Goal: Task Accomplishment & Management: Use online tool/utility

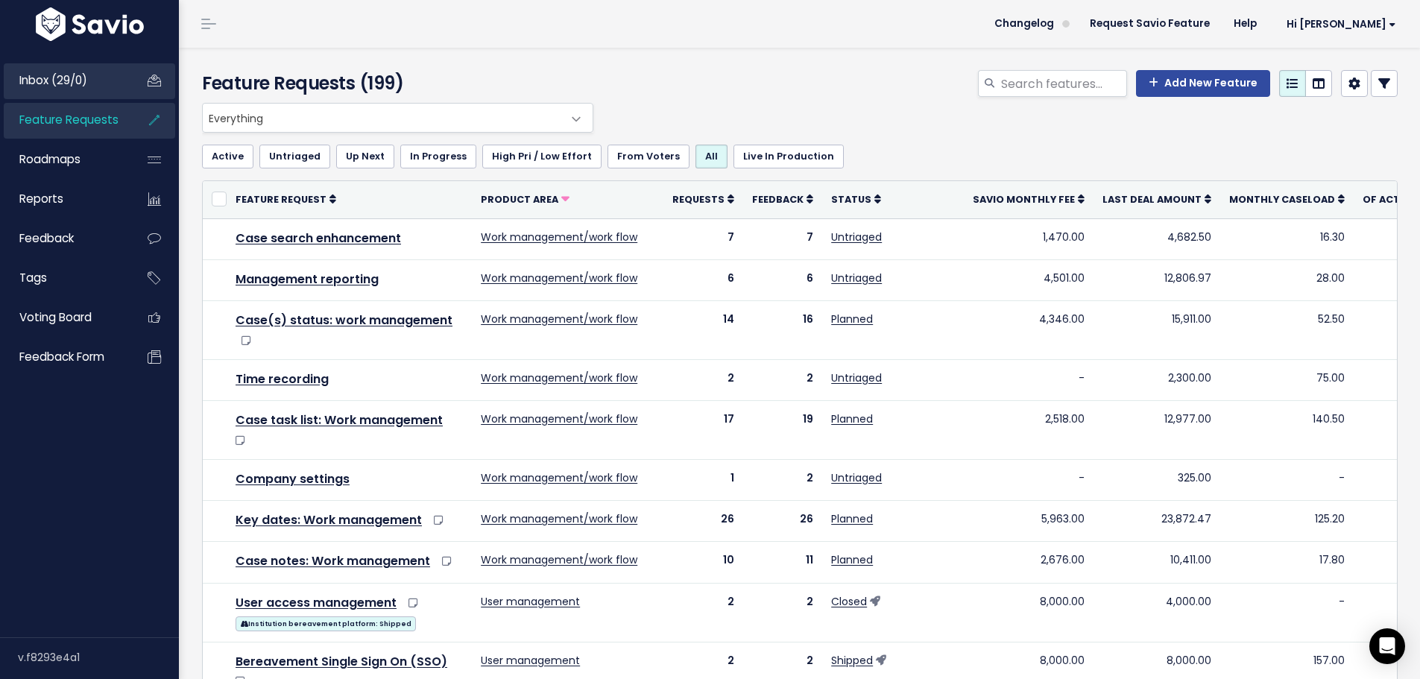
click at [47, 69] on link "Inbox (29/0)" at bounding box center [64, 80] width 120 height 34
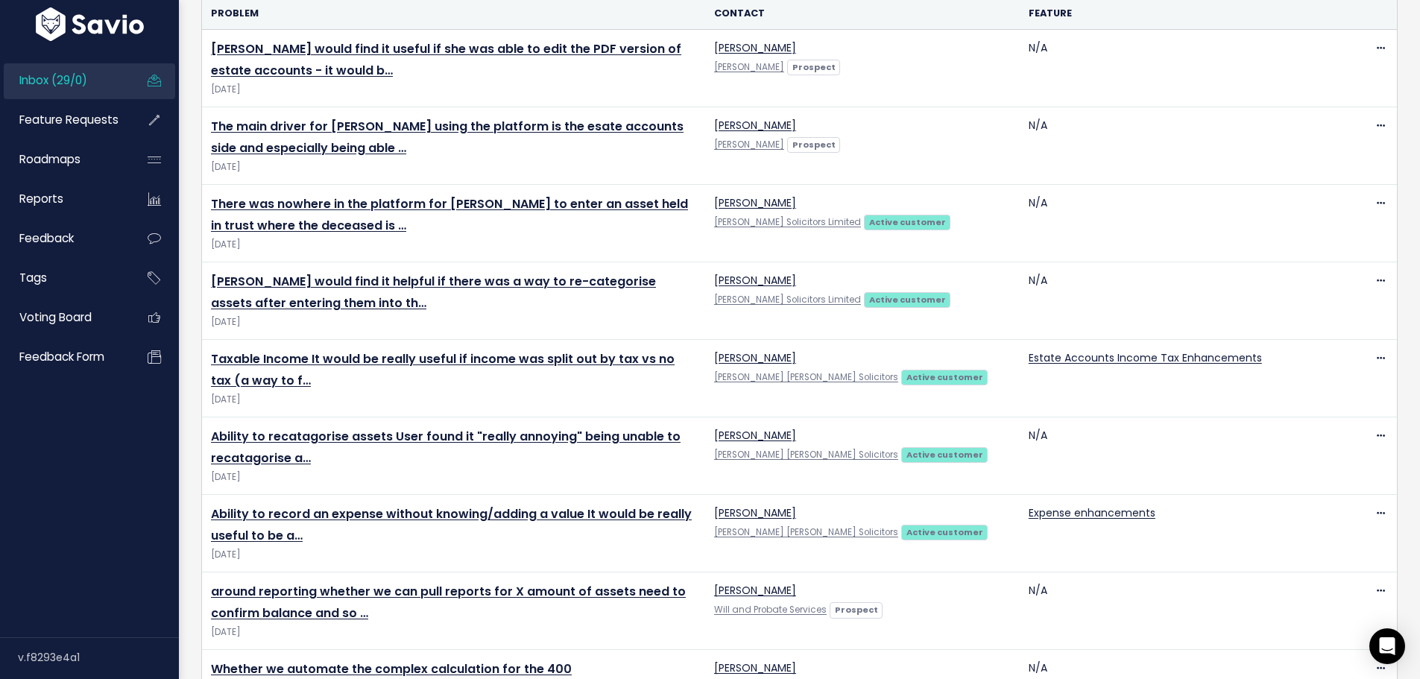
scroll to position [224, 0]
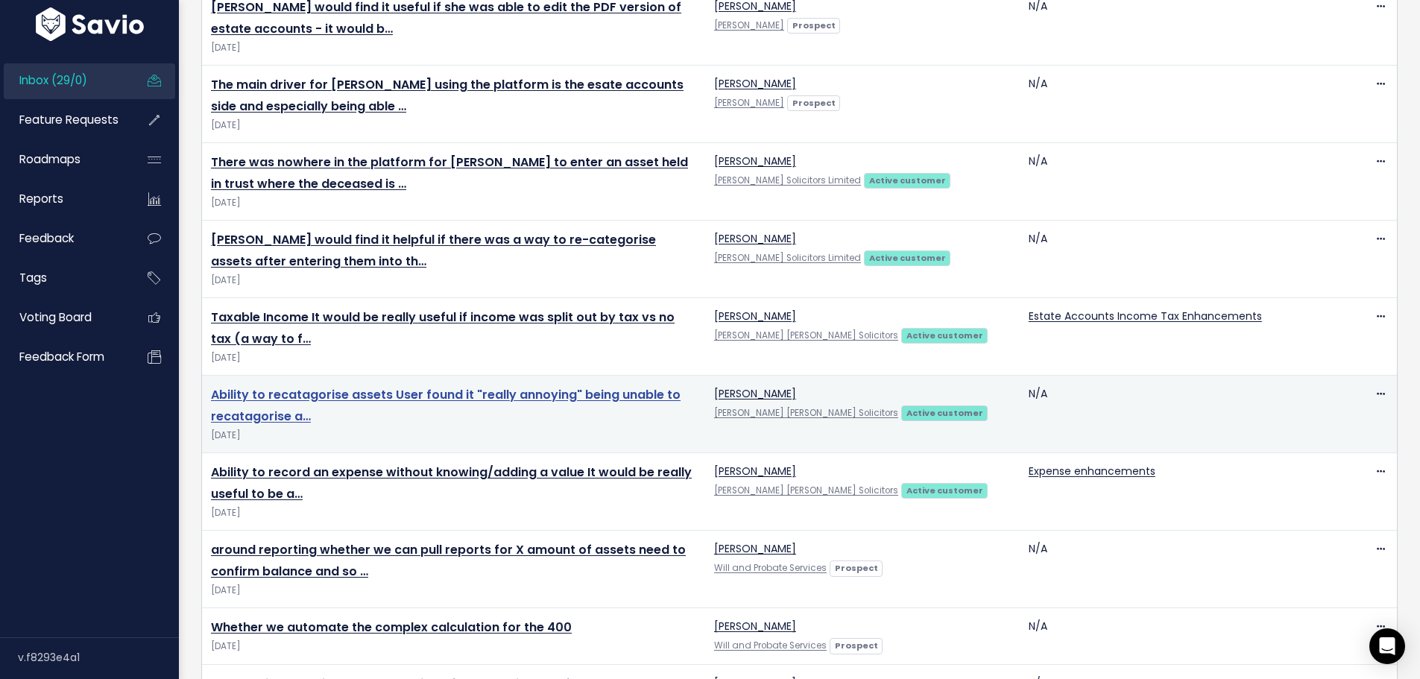
click at [329, 403] on link "Ability to recatagorise assets User found it "really annoying" being unable to …" at bounding box center [446, 405] width 470 height 39
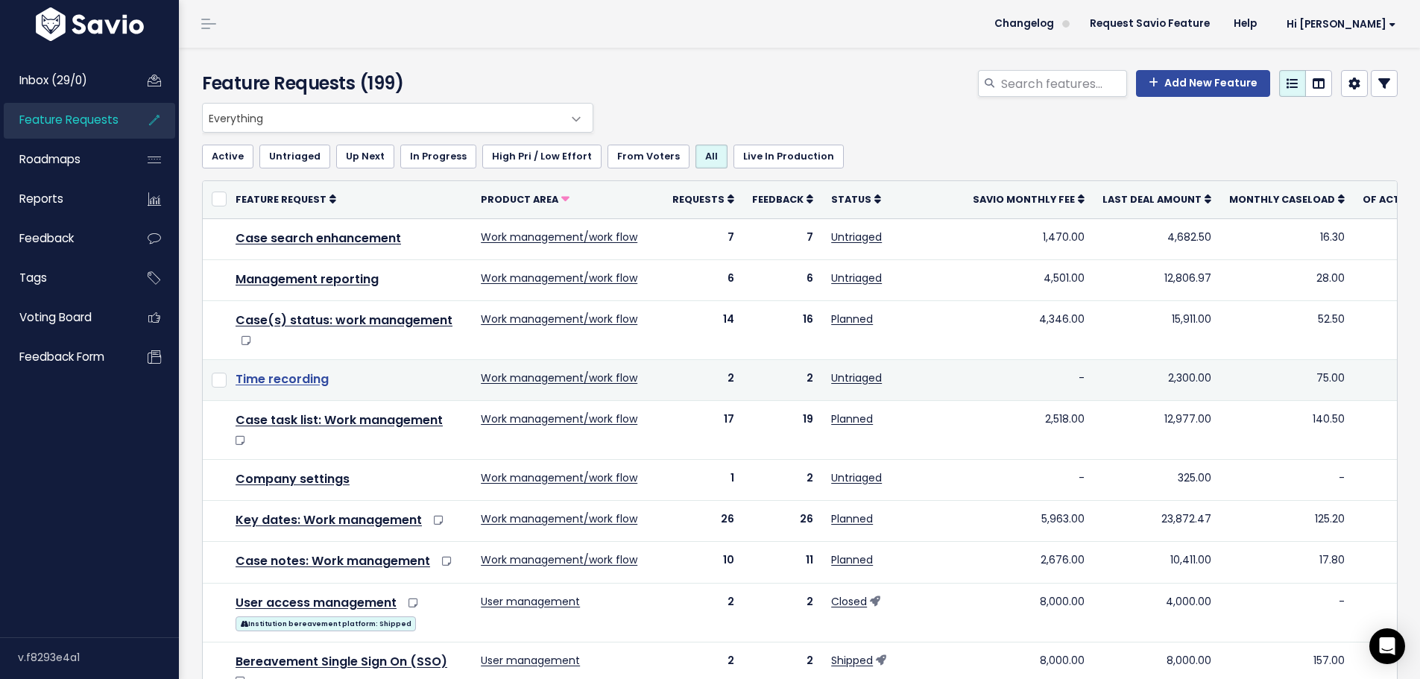
click at [271, 384] on link "Time recording" at bounding box center [282, 379] width 93 height 17
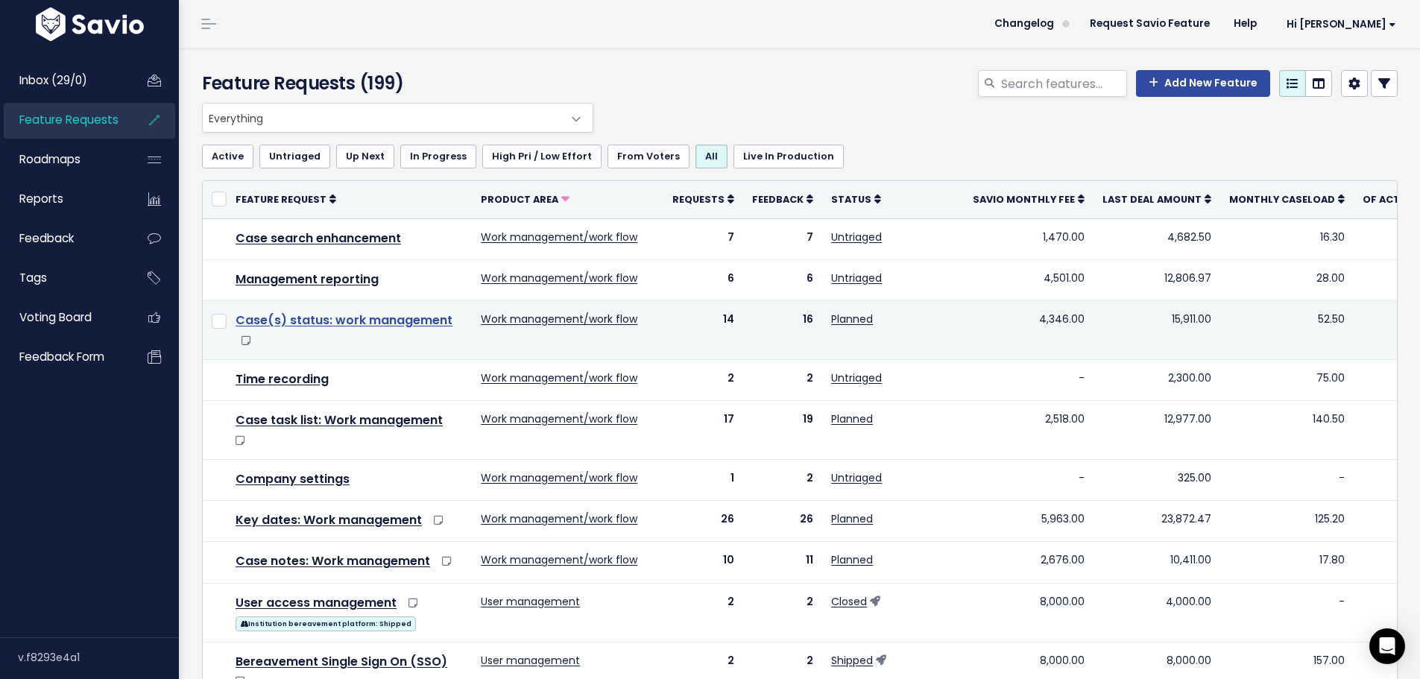
click at [298, 322] on link "Case(s) status: work management" at bounding box center [344, 320] width 217 height 17
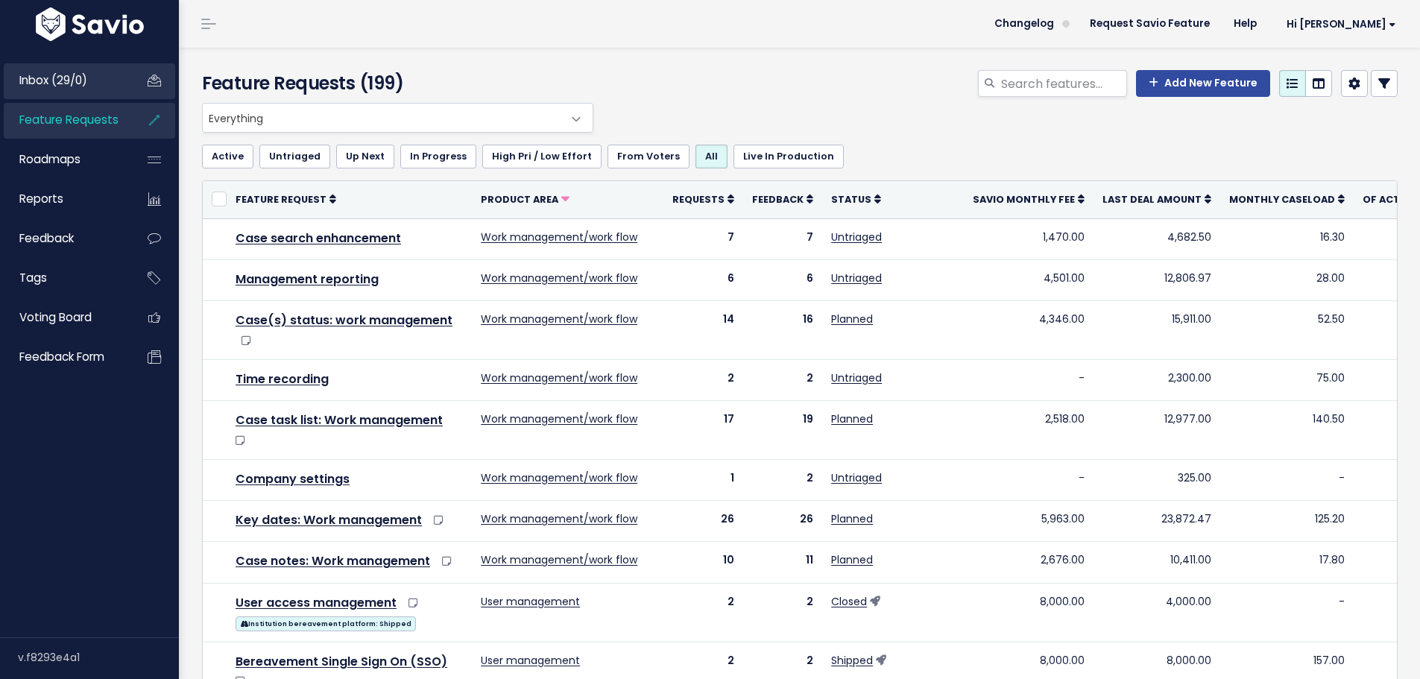
click at [69, 87] on span "Inbox (29/0)" at bounding box center [53, 80] width 68 height 16
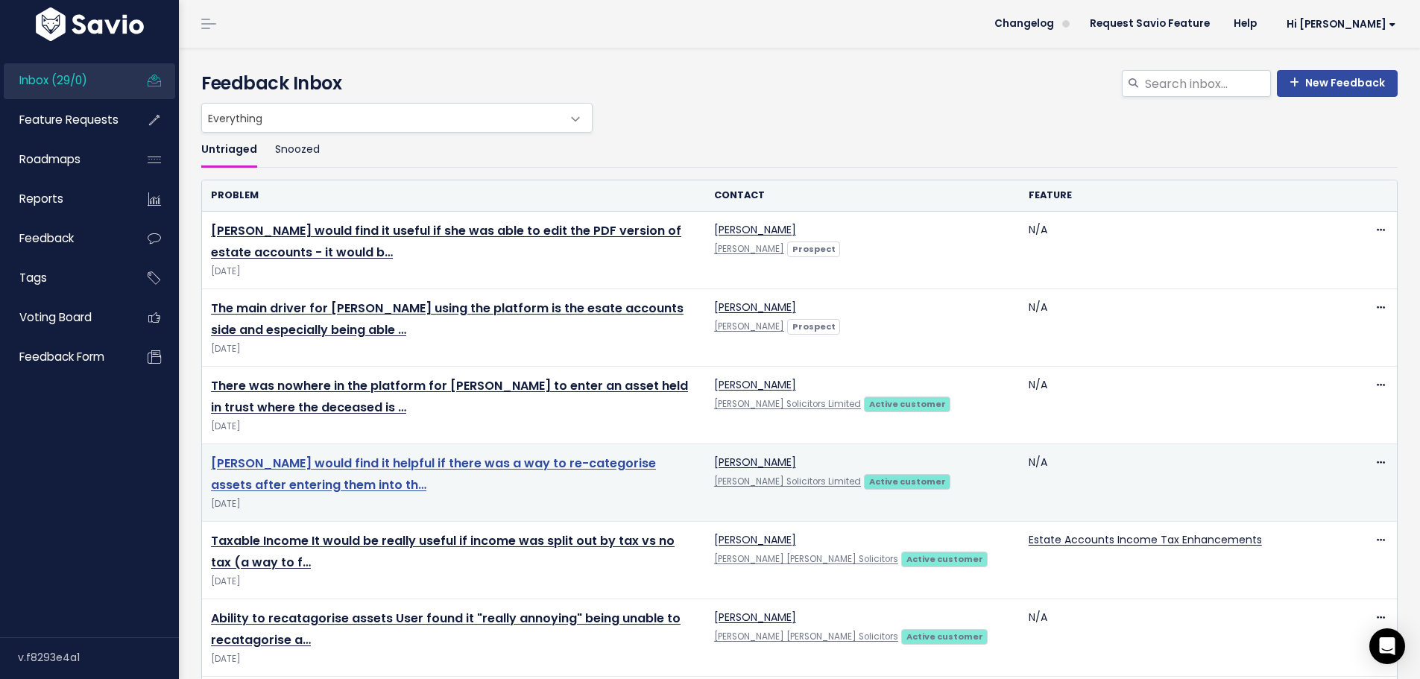
click at [441, 457] on link "Davina would find it helpful if there was a way to re-categorise assets after e…" at bounding box center [433, 474] width 445 height 39
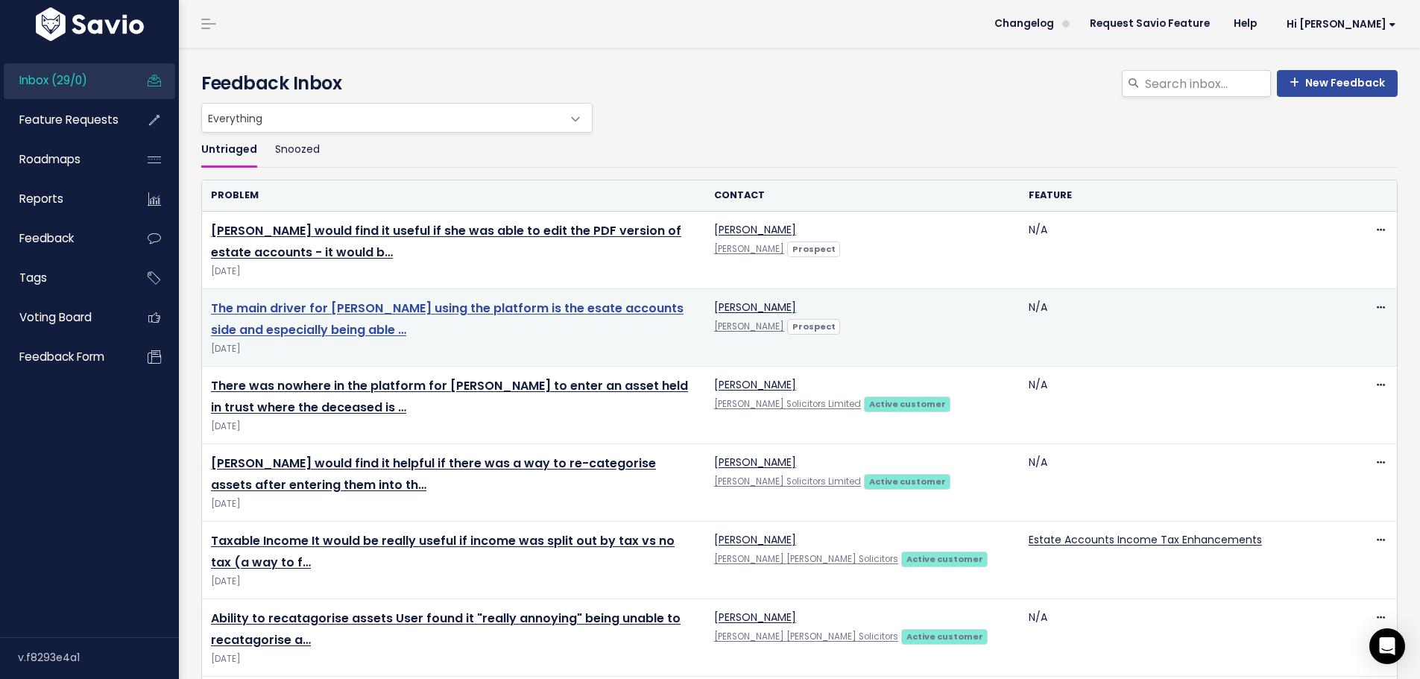
click at [302, 334] on link "The main driver for Claire using the platform is the esate accounts side and es…" at bounding box center [447, 319] width 473 height 39
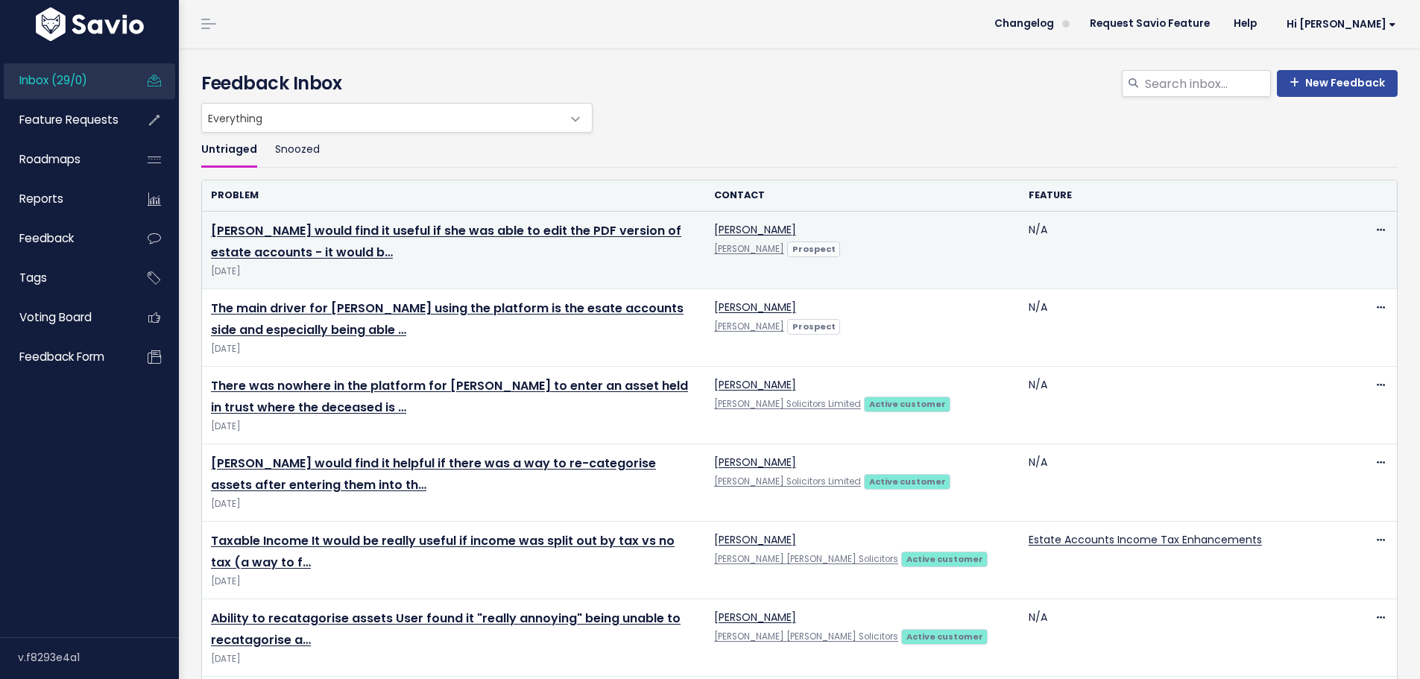
click at [273, 240] on td "[PERSON_NAME] would find it useful if she was able to edit the PDF version of e…" at bounding box center [453, 251] width 503 height 78
click at [270, 236] on link "Claire would find it useful if she was able to edit the PDF version of estate a…" at bounding box center [446, 241] width 470 height 39
